Goal: Task Accomplishment & Management: Complete application form

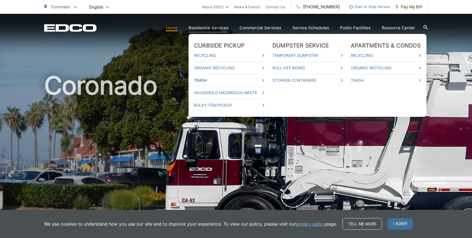
click at [207, 80] on link "Trash" at bounding box center [229, 80] width 70 height 7
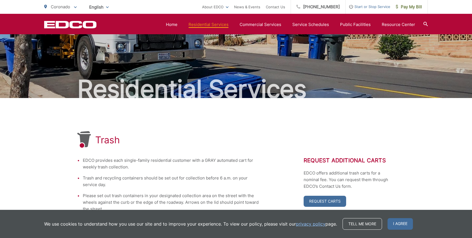
scroll to position [11, 0]
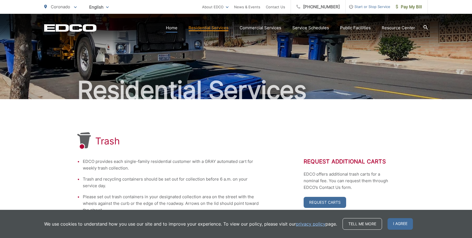
click at [177, 26] on link "Home" at bounding box center [172, 28] width 12 height 7
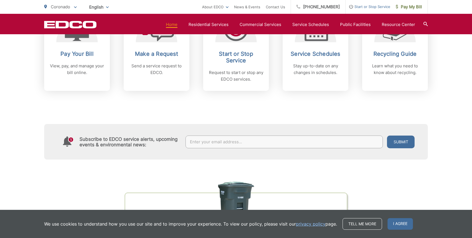
scroll to position [188, 0]
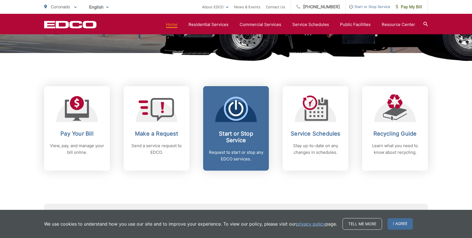
click at [234, 121] on icon at bounding box center [236, 109] width 24 height 24
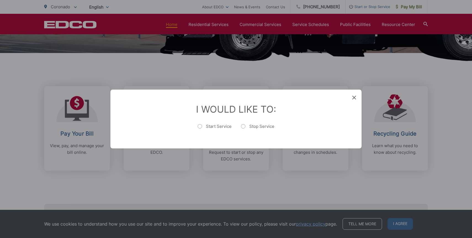
click at [199, 127] on label "Start Service" at bounding box center [214, 129] width 34 height 11
radio input "true"
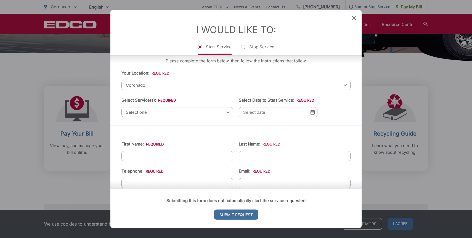
scroll to position [6, 0]
click at [229, 113] on span "Select one" at bounding box center [177, 112] width 112 height 10
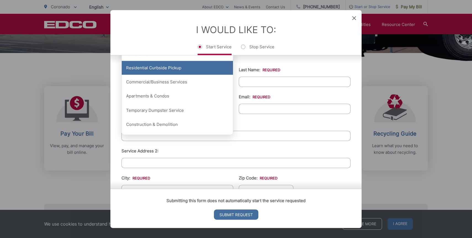
scroll to position [81, 0]
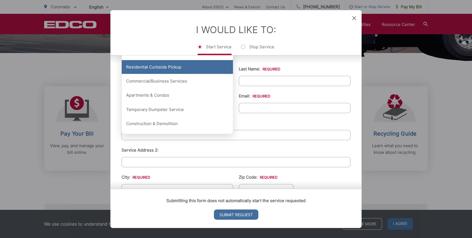
click at [176, 66] on div "Residential Curbside Pickup" at bounding box center [177, 67] width 111 height 14
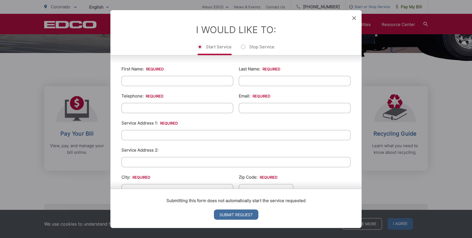
click at [251, 84] on input "Last Name: *" at bounding box center [295, 81] width 112 height 10
type input "Waterfall"
type input "Gregory"
type input "5209813923"
type input "greg@waterfalleventdesign.com"
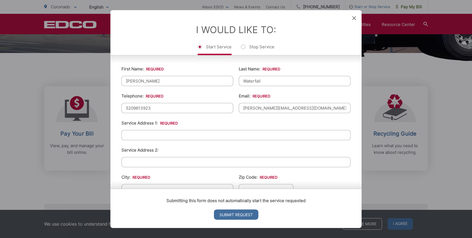
type input "75 E Calle Primorosa"
type input "(520) 981-3923"
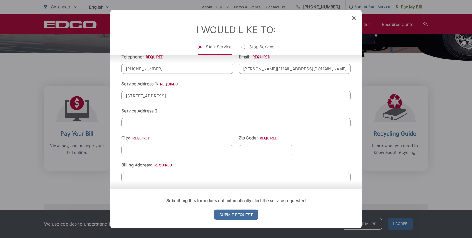
scroll to position [116, 0]
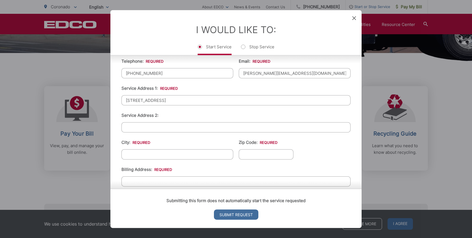
drag, startPoint x: 170, startPoint y: 100, endPoint x: 100, endPoint y: 102, distance: 70.1
click at [100, 102] on div "Entry Status None In Progress Completed None None In Progress Completed I Would…" at bounding box center [236, 119] width 472 height 238
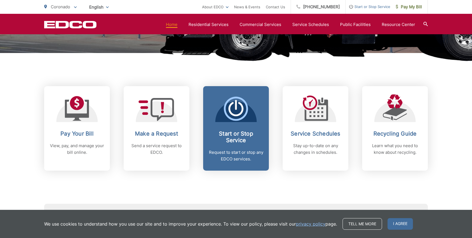
click at [233, 122] on span "Start or Stop Service Request to start or stop any EDCO services." at bounding box center [236, 128] width 66 height 84
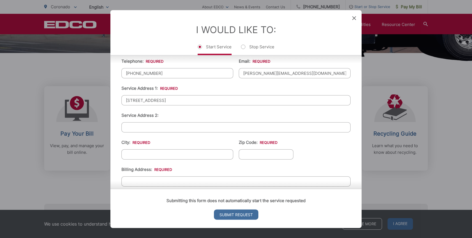
drag, startPoint x: 169, startPoint y: 100, endPoint x: 117, endPoint y: 100, distance: 52.1
click at [117, 100] on div "First Name: * Gregory Last Name: * Waterfall Telephone: * (520) 981-3923 Email:…" at bounding box center [235, 145] width 251 height 258
type input "1022 Park Place"
type input "Coronado"
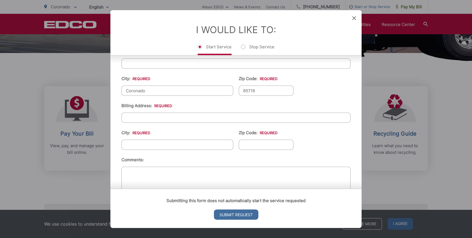
scroll to position [185, 0]
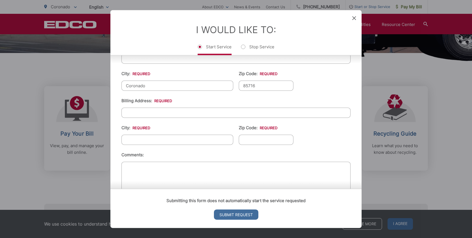
type input "85716"
click at [137, 114] on input "Billing Address: *" at bounding box center [235, 113] width 229 height 10
type input "75 E Calle Primorosa"
click at [164, 137] on input "City: *" at bounding box center [177, 140] width 112 height 10
type input "Tucson"
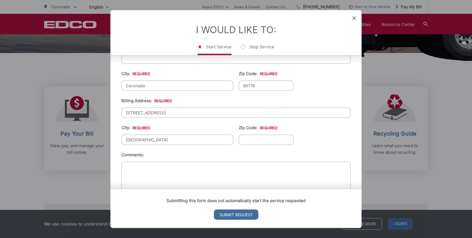
type input "85716"
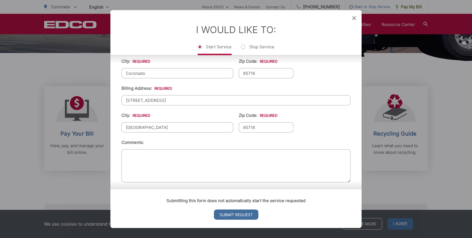
scroll to position [201, 0]
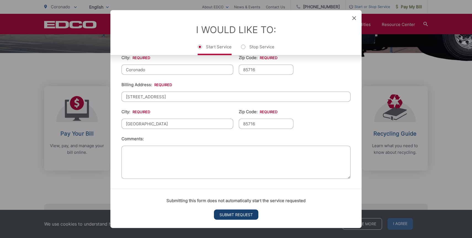
click at [237, 217] on input "Submit Request" at bounding box center [236, 214] width 44 height 10
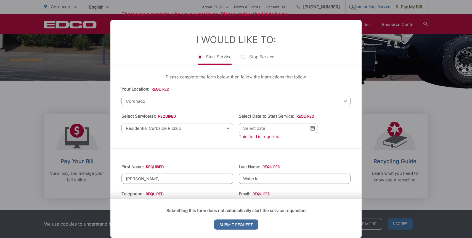
click at [312, 128] on img at bounding box center [312, 128] width 4 height 5
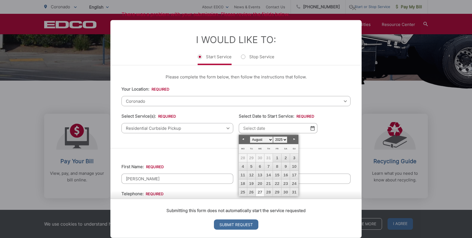
click at [261, 191] on link "27" at bounding box center [260, 192] width 8 height 8
type input "08/27/2025"
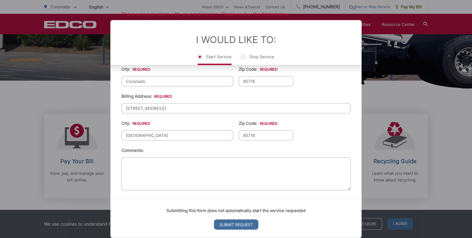
scroll to position [207, 0]
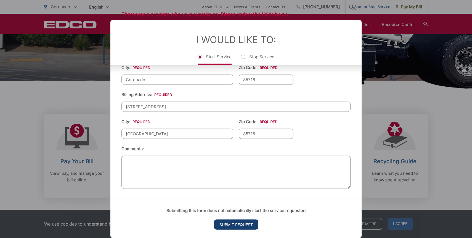
click at [238, 226] on input "Submit Request" at bounding box center [236, 224] width 44 height 10
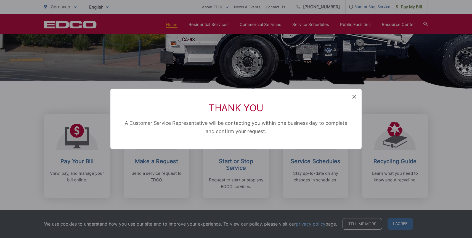
scroll to position [222, 0]
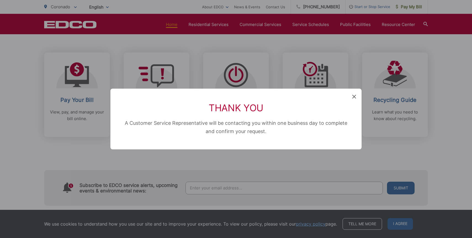
click at [355, 96] on icon at bounding box center [354, 97] width 4 height 4
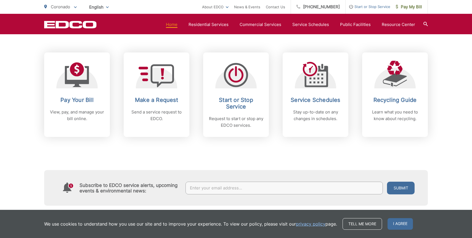
scroll to position [188, 0]
